Goal: Find specific page/section: Find specific page/section

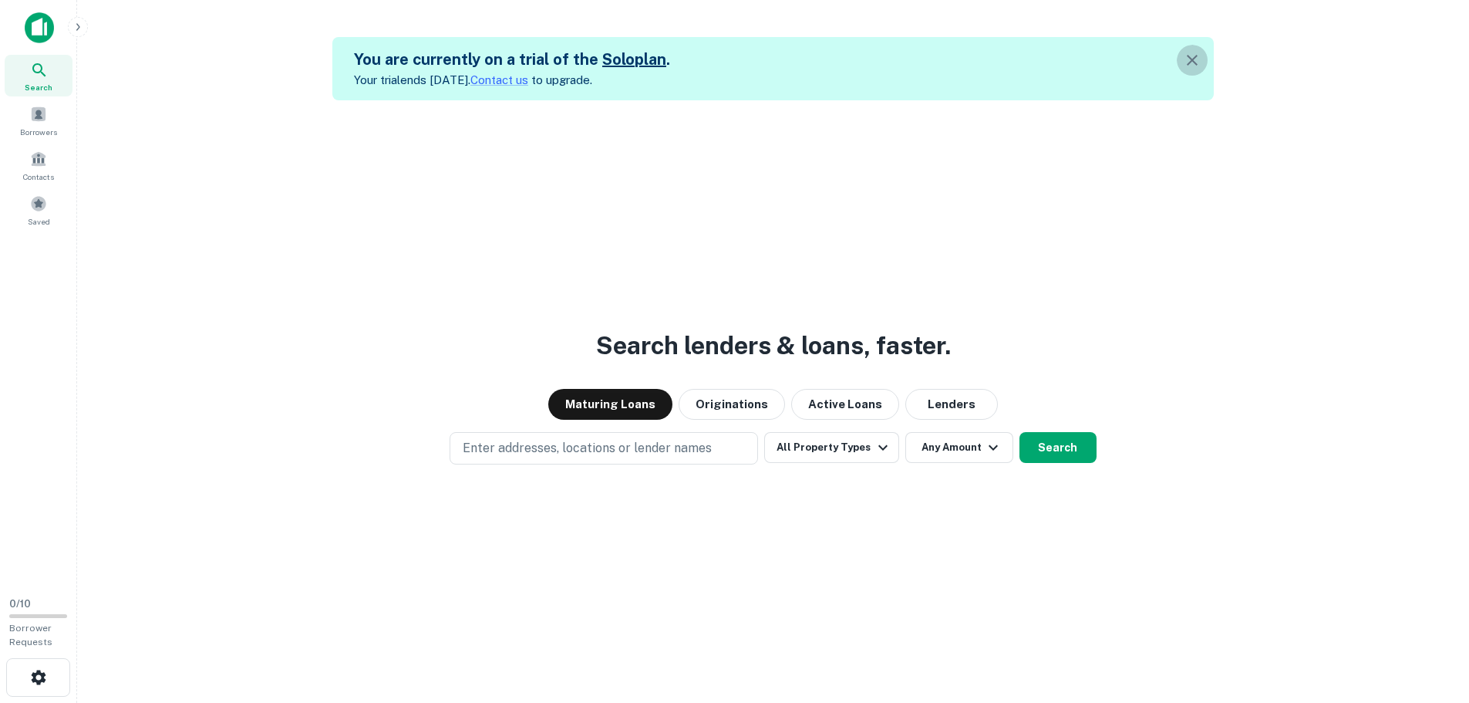
click at [1198, 63] on icon "button" at bounding box center [1192, 60] width 11 height 11
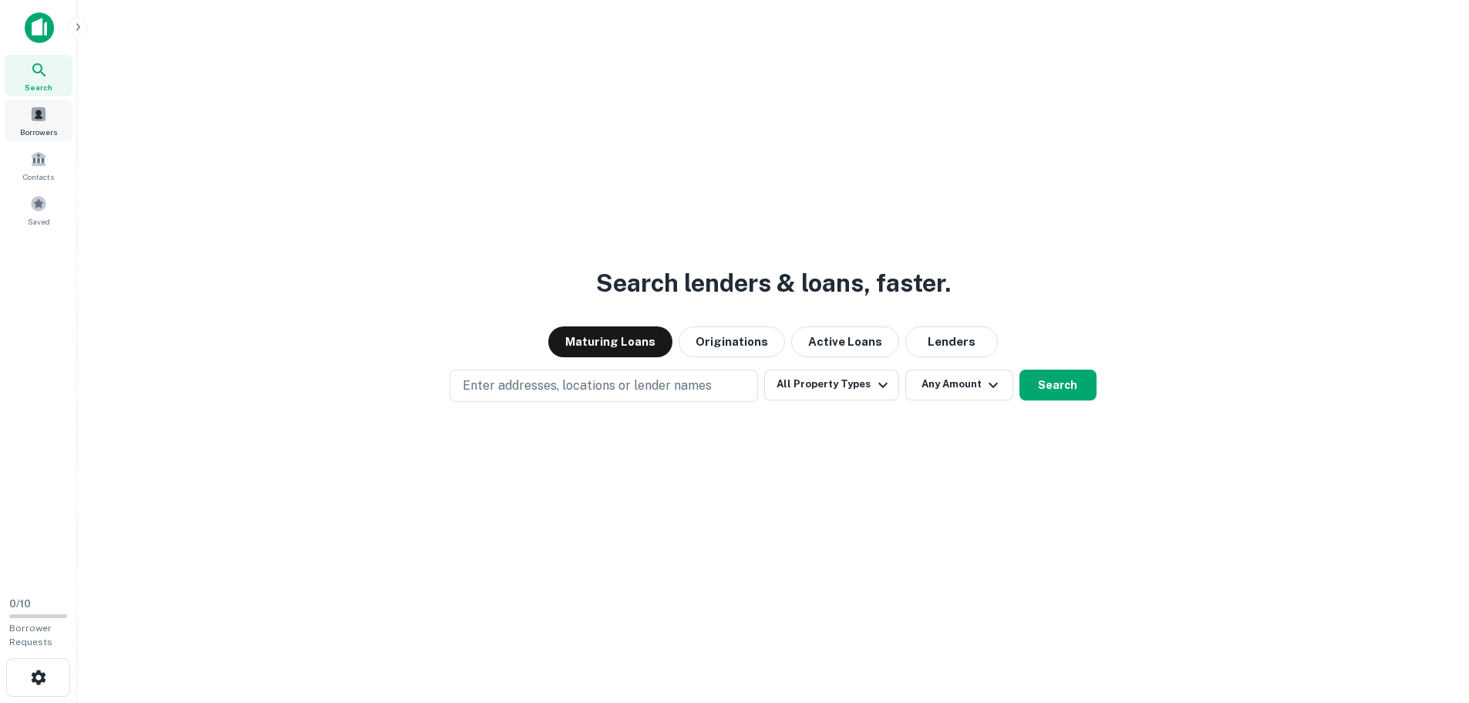
click at [49, 115] on div "Borrowers" at bounding box center [39, 121] width 68 height 42
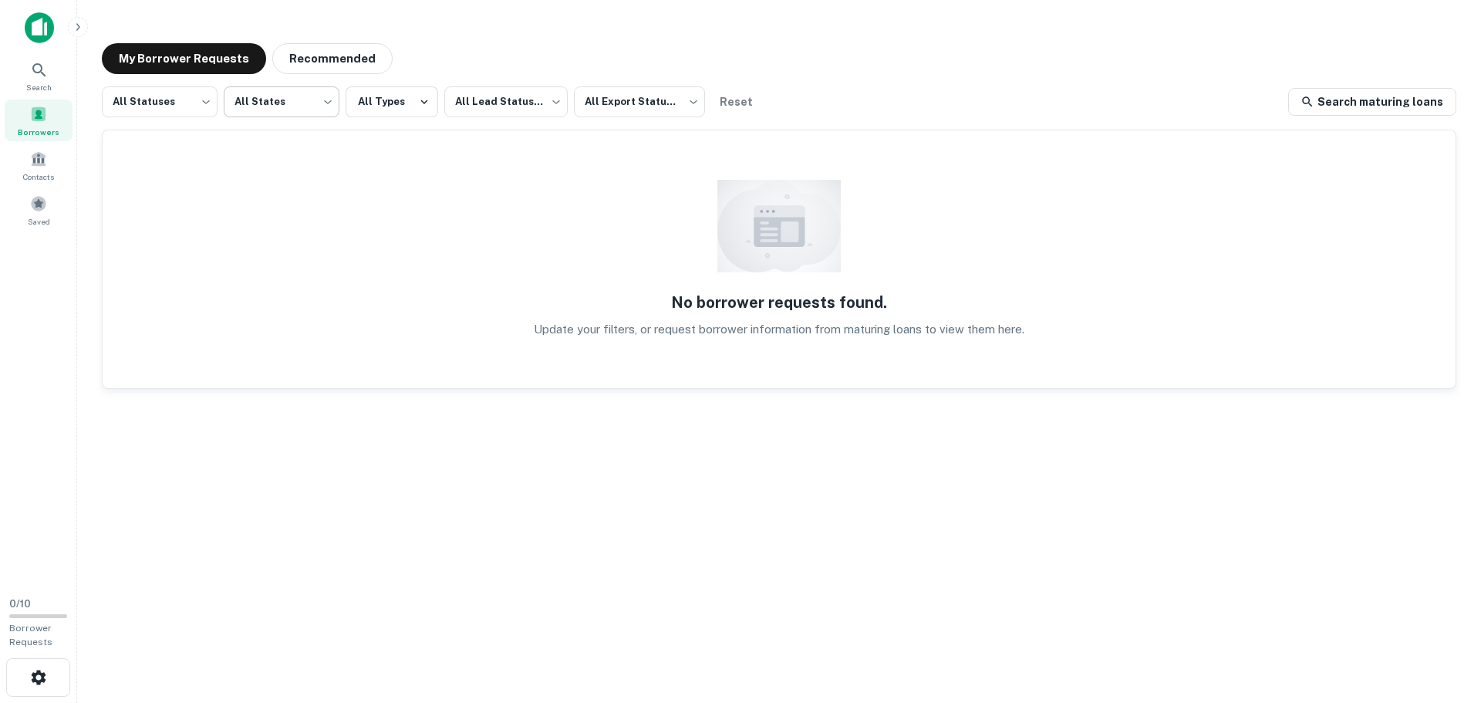
click at [262, 96] on body "Search Borrowers Contacts Saved 0 / 10 Borrower Requests My Borrower Requests R…" at bounding box center [740, 351] width 1481 height 703
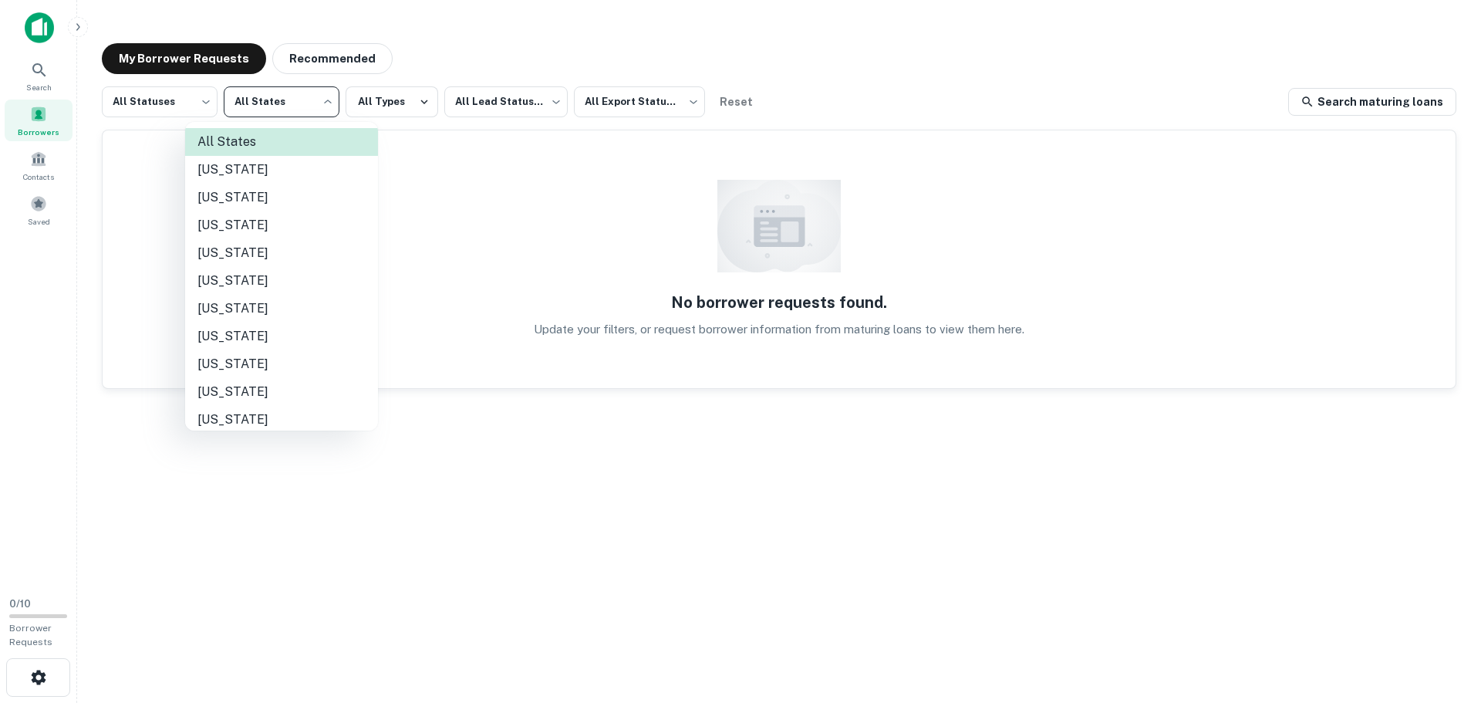
click at [45, 163] on div at bounding box center [740, 351] width 1481 height 703
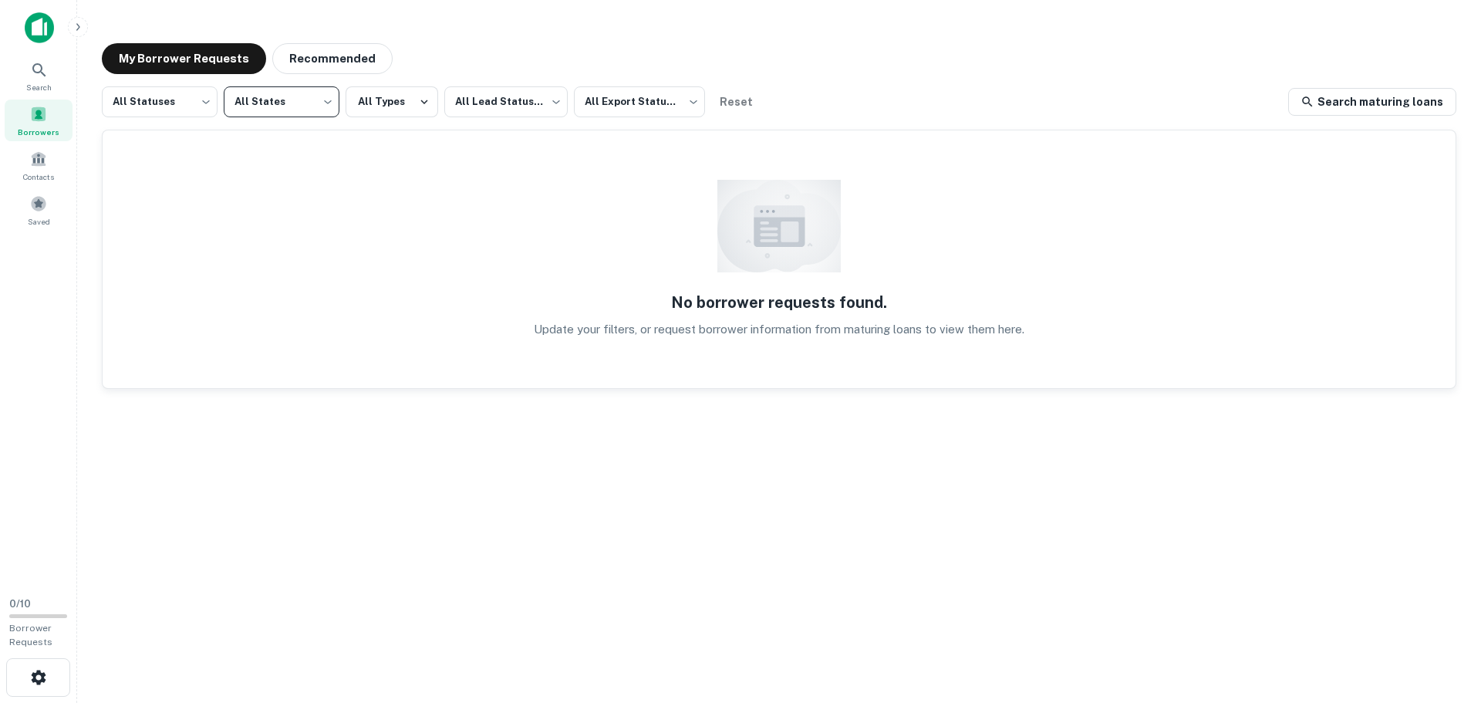
click at [42, 37] on img at bounding box center [39, 27] width 29 height 31
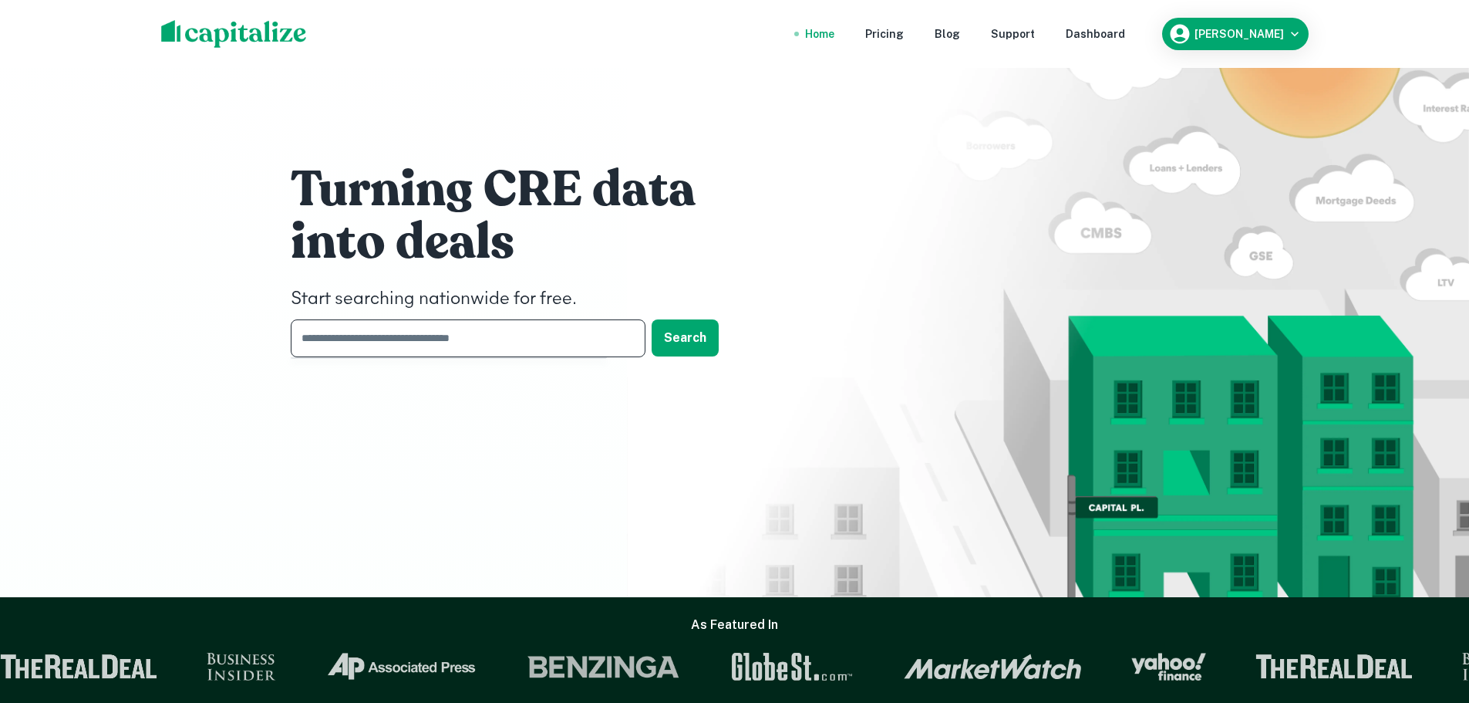
click at [546, 336] on input "text" at bounding box center [463, 338] width 344 height 38
click at [685, 339] on button "Search" at bounding box center [685, 337] width 67 height 37
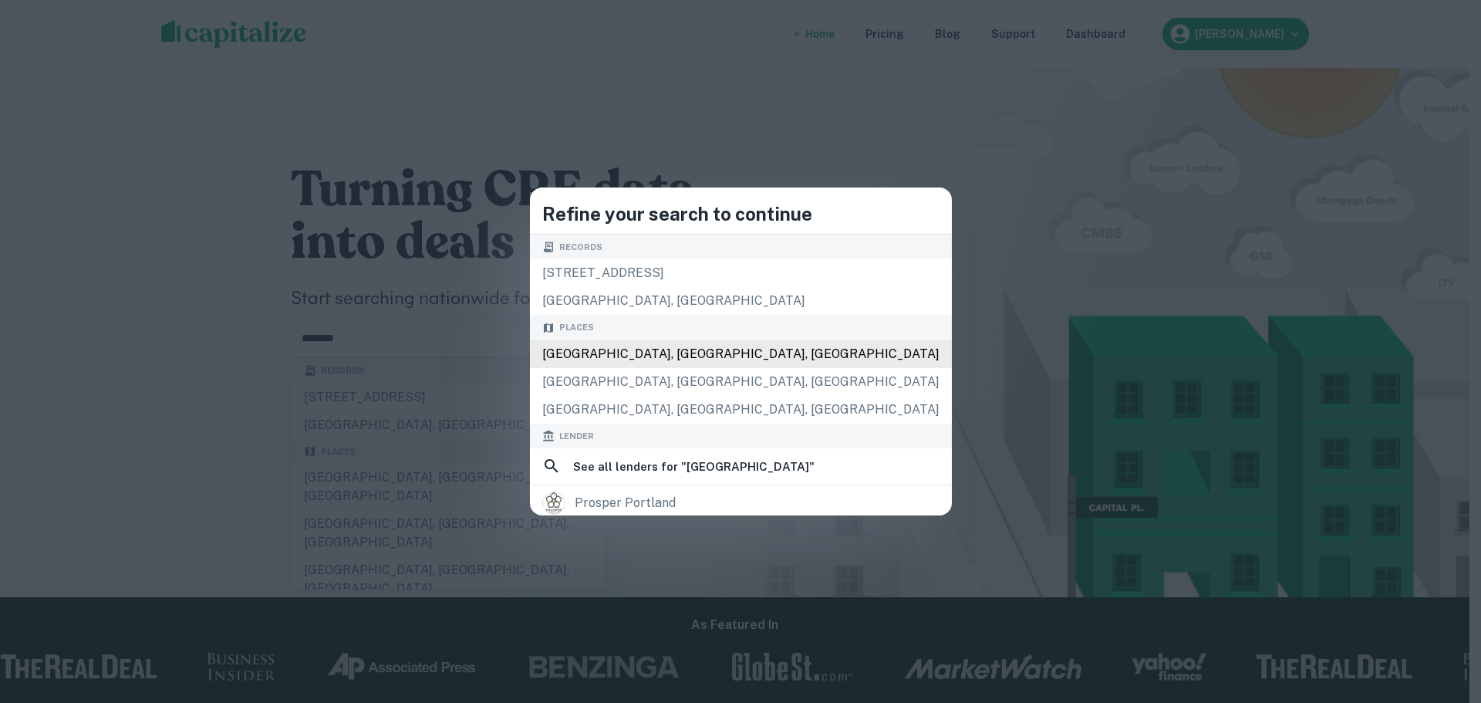
type input "**********"
